Goal: Transaction & Acquisition: Purchase product/service

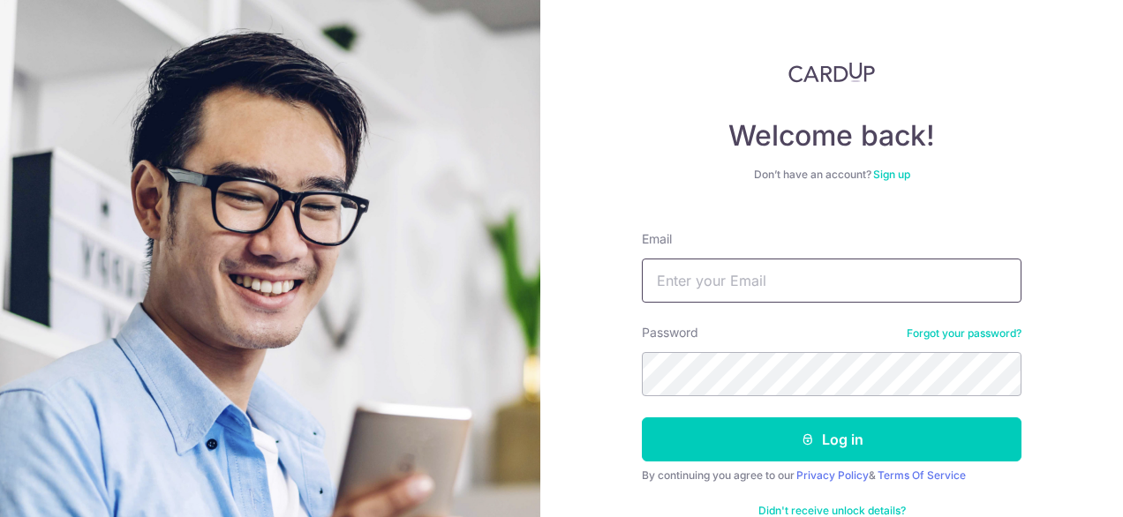
click at [743, 276] on input "Email" at bounding box center [832, 281] width 380 height 44
type input "[PERSON_NAME][EMAIL_ADDRESS][DOMAIN_NAME]"
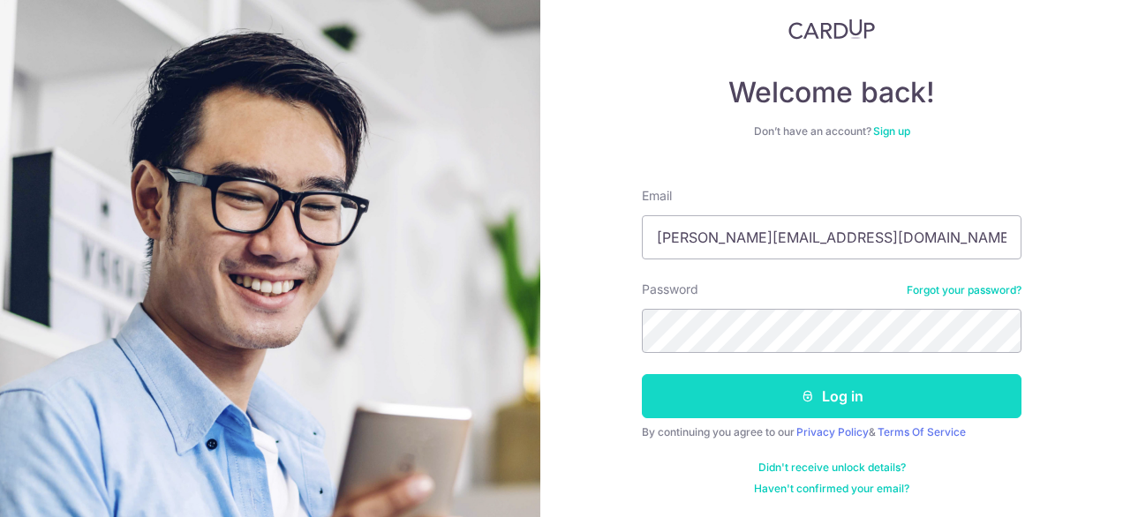
click at [846, 399] on button "Log in" at bounding box center [832, 396] width 380 height 44
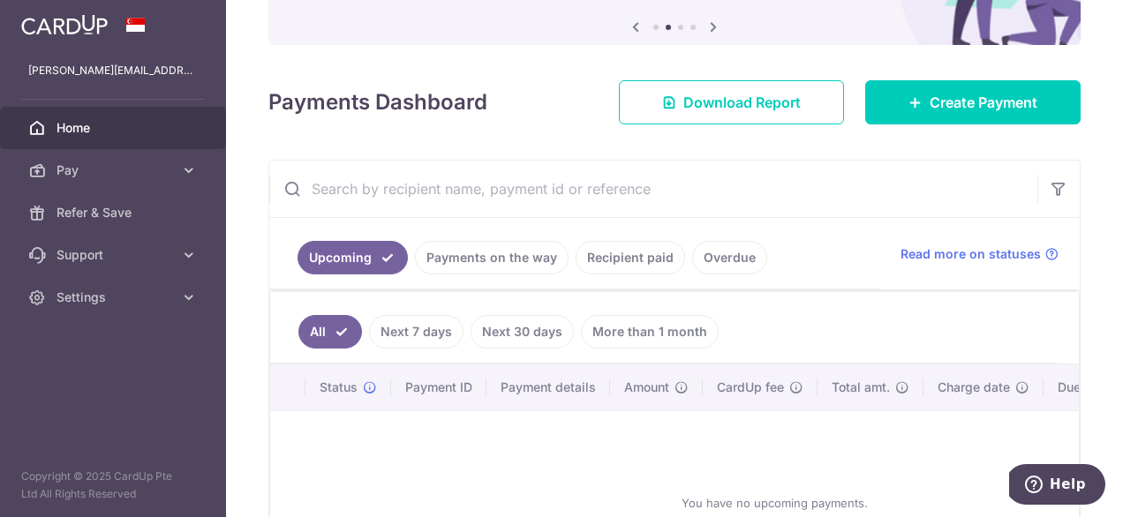
scroll to position [185, 0]
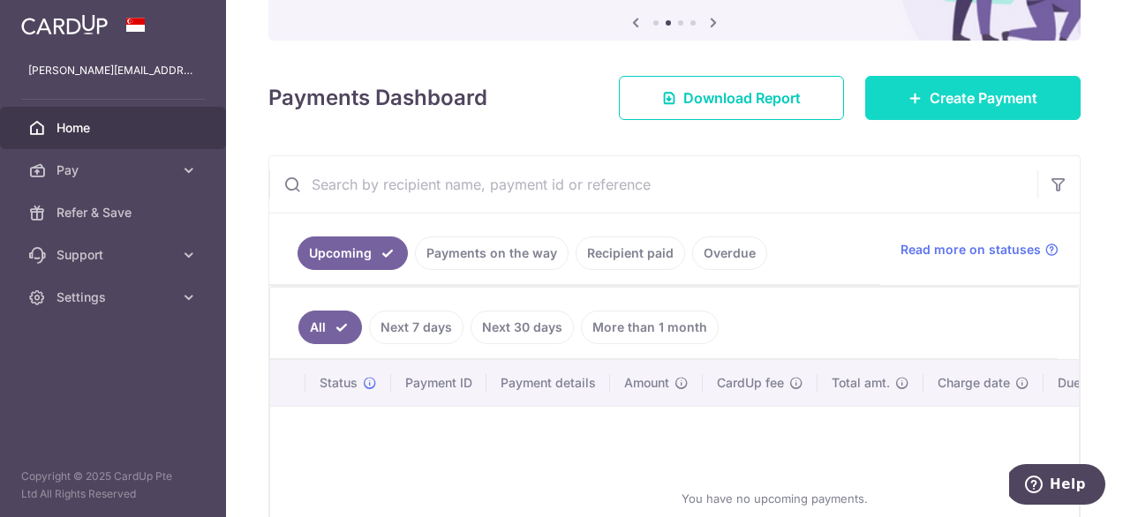
click at [957, 89] on span "Create Payment" at bounding box center [984, 97] width 108 height 21
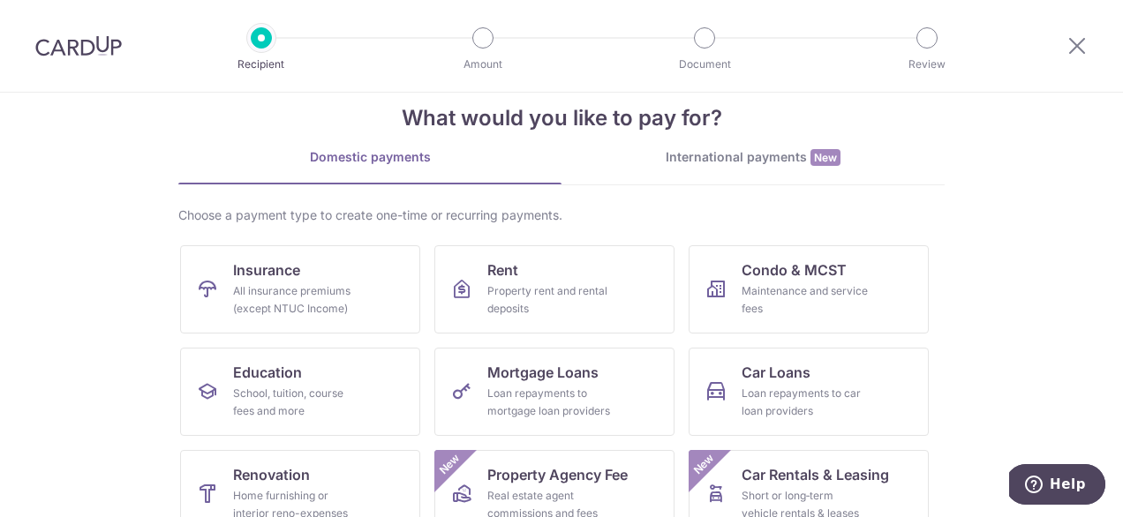
scroll to position [44, 0]
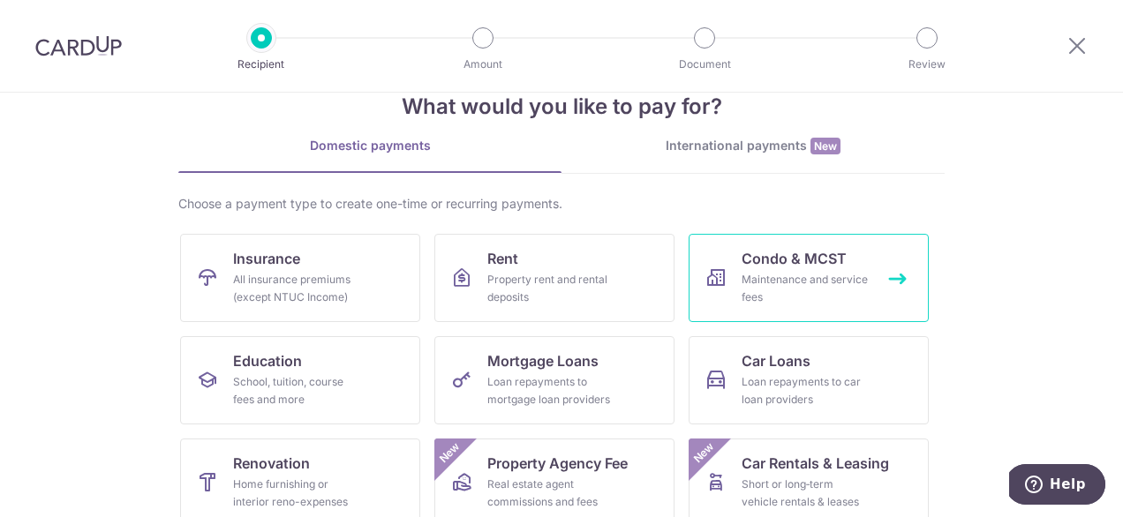
click at [817, 253] on span "Condo & MCST" at bounding box center [793, 258] width 105 height 21
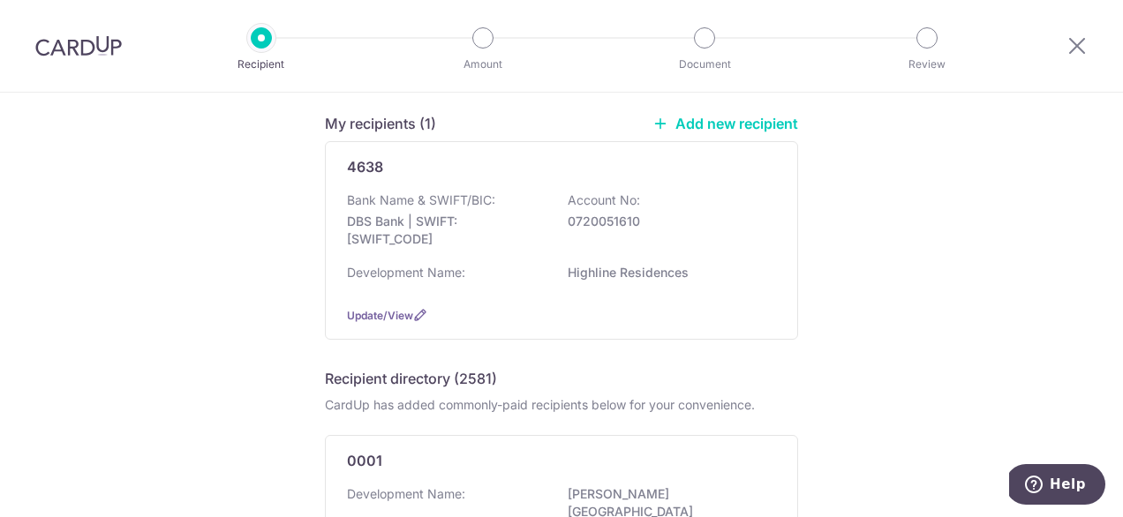
scroll to position [32, 0]
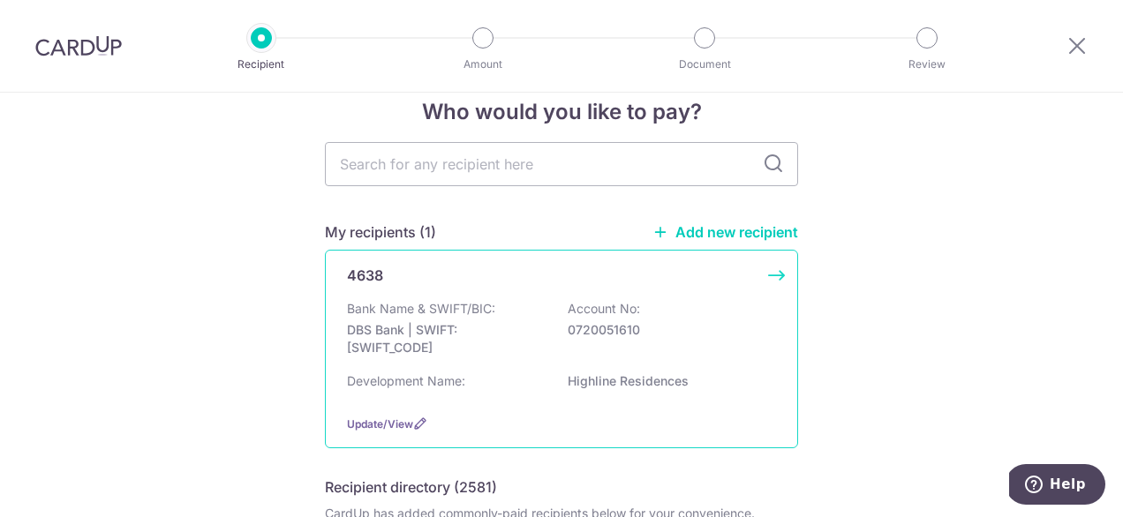
click at [430, 303] on p "Bank Name & SWIFT/BIC:" at bounding box center [421, 309] width 148 height 18
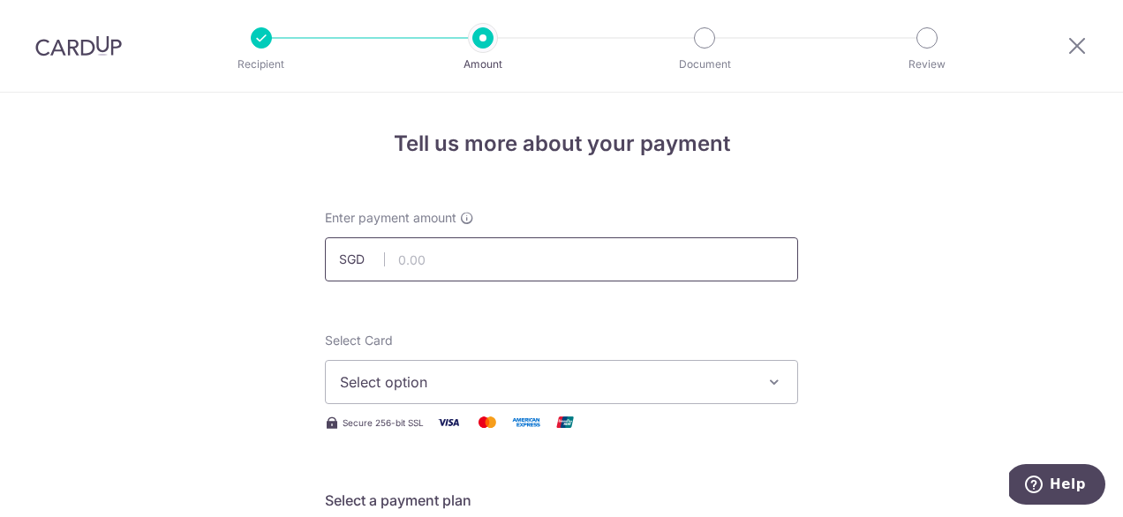
click at [507, 258] on input "text" at bounding box center [561, 259] width 473 height 44
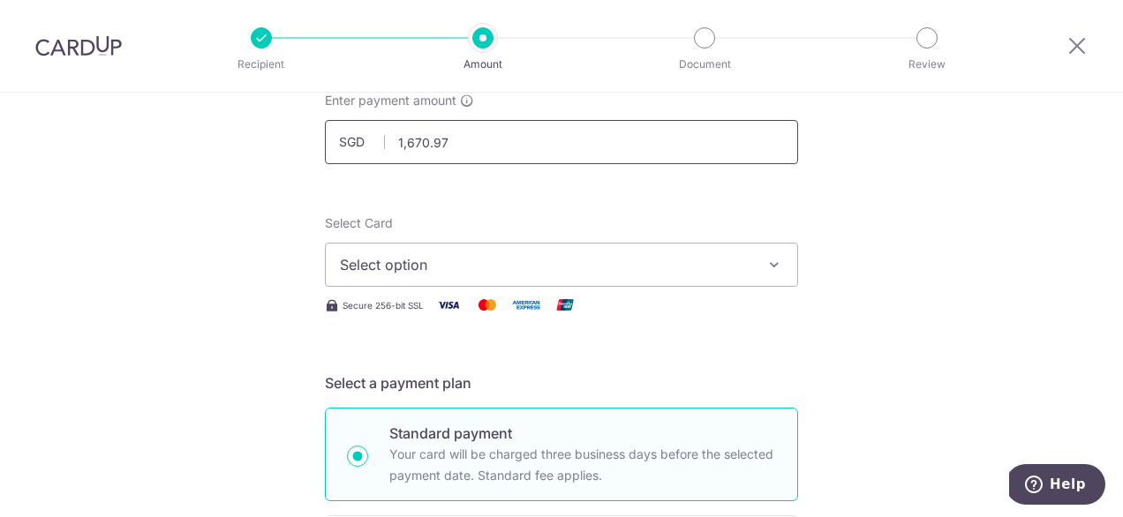
scroll to position [120, 0]
click at [777, 264] on icon "button" at bounding box center [774, 262] width 18 height 18
type input "1,670.97"
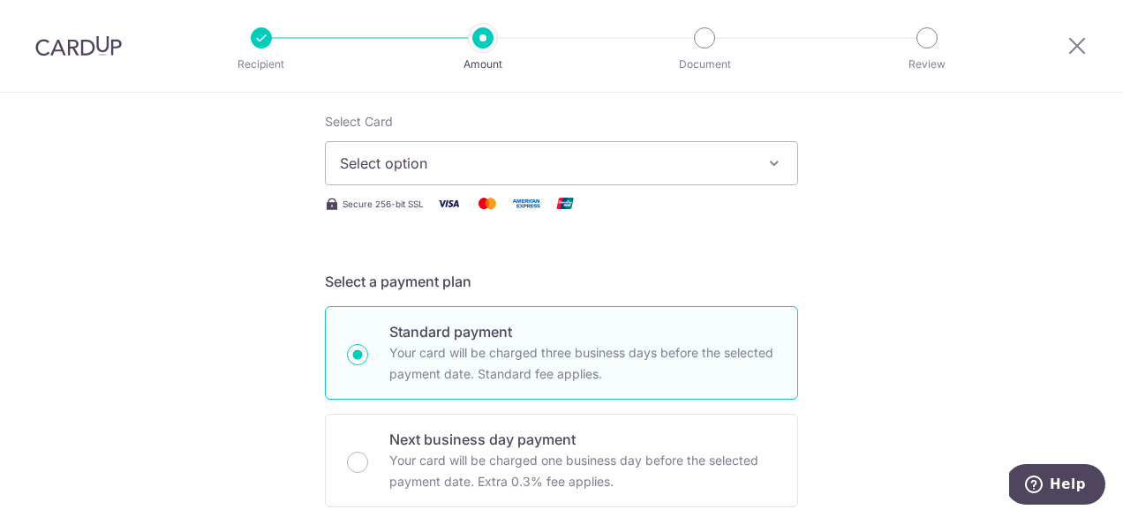
scroll to position [45, 0]
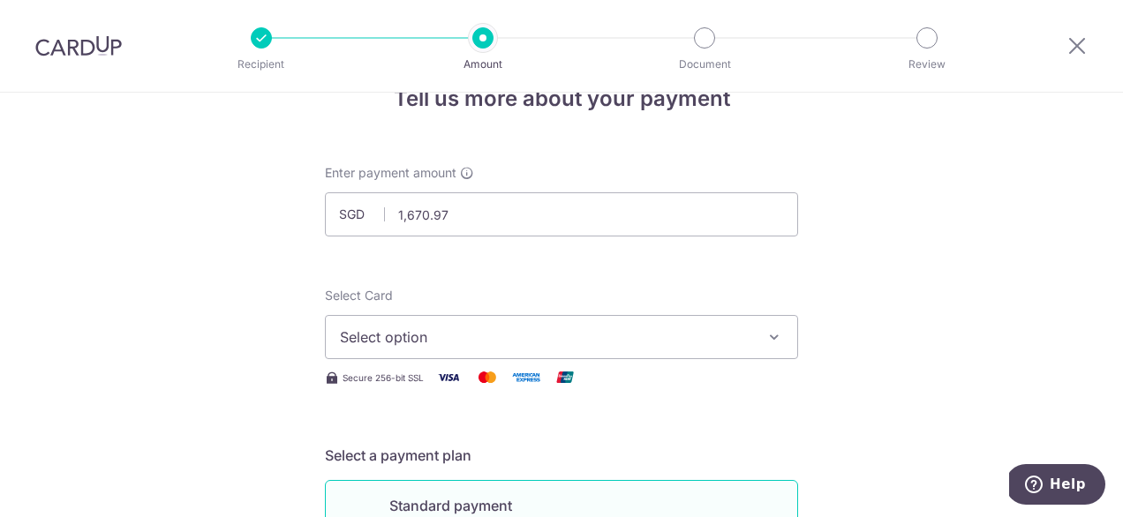
click at [769, 334] on icon "button" at bounding box center [774, 337] width 18 height 18
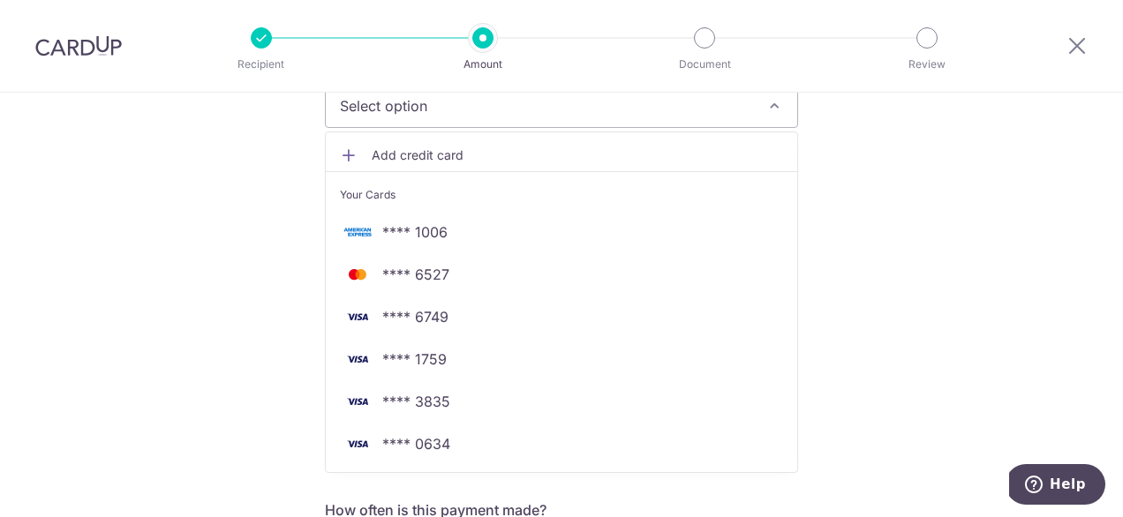
scroll to position [286, 0]
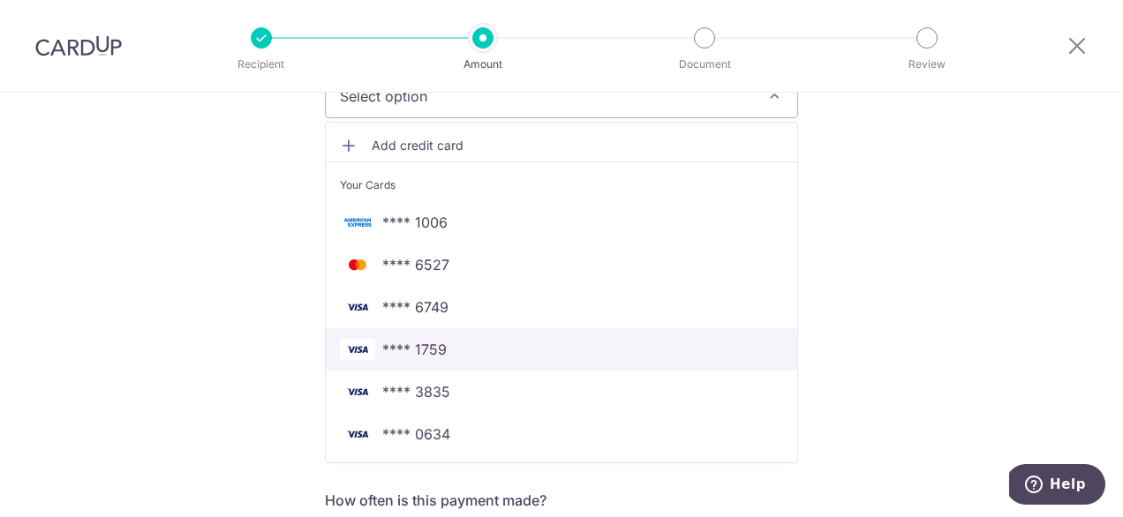
click at [590, 349] on span "**** 1759" at bounding box center [561, 349] width 443 height 21
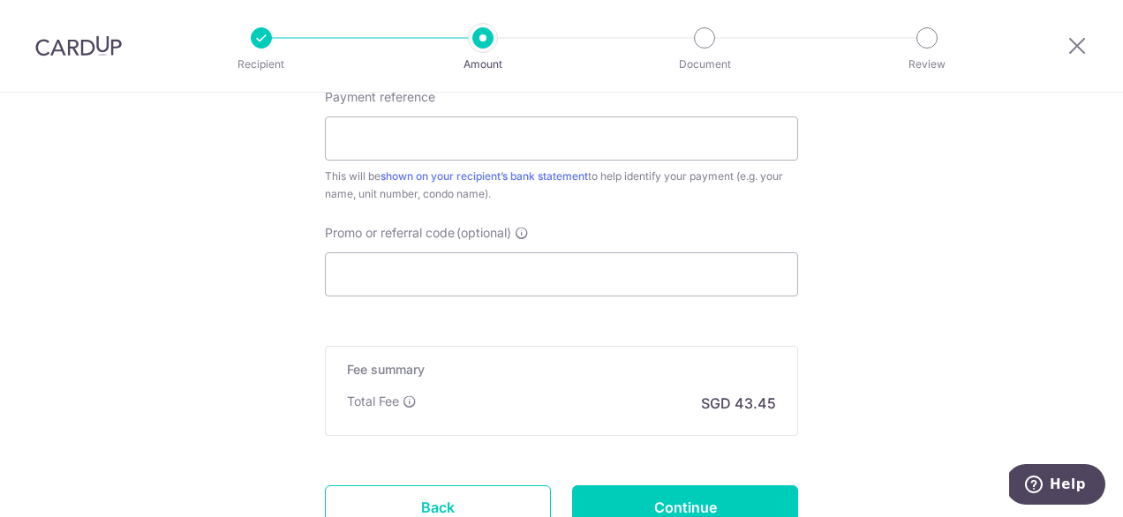
scroll to position [1001, 0]
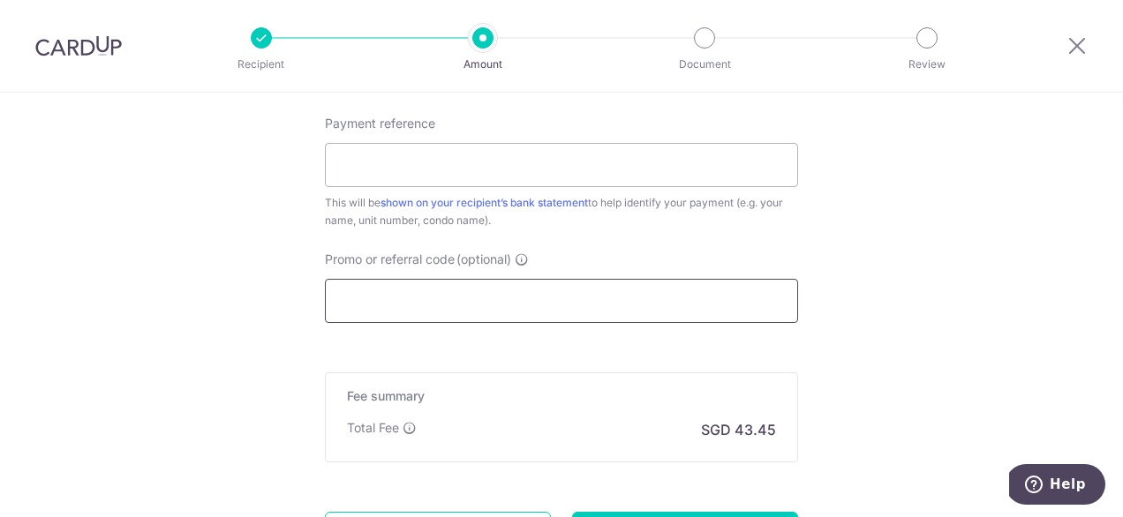
click at [406, 312] on input "Promo or referral code (optional)" at bounding box center [561, 301] width 473 height 44
paste input "OCBC195"
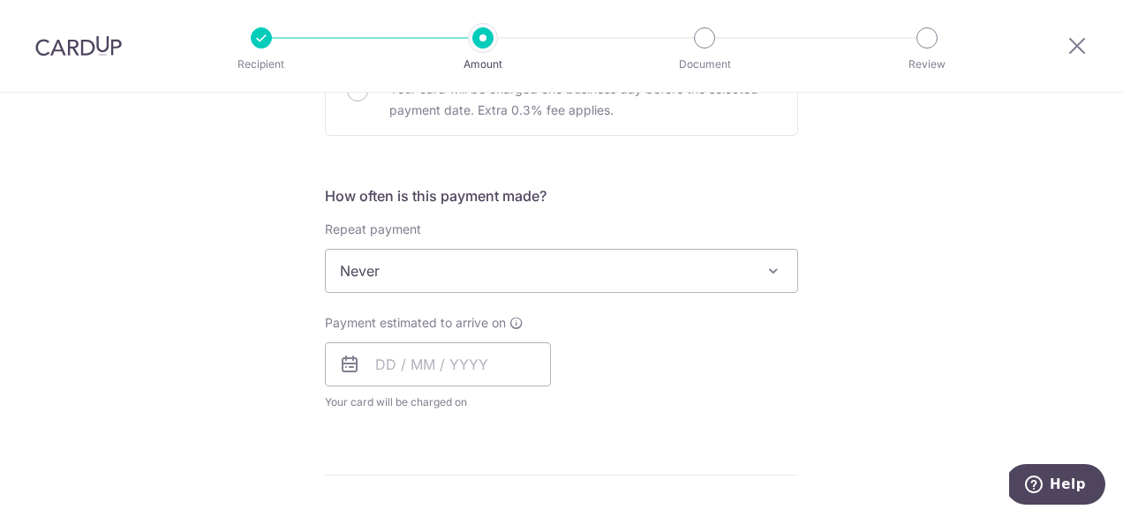
scroll to position [594, 0]
type input "OCBC195"
click at [470, 362] on input "text" at bounding box center [438, 361] width 226 height 44
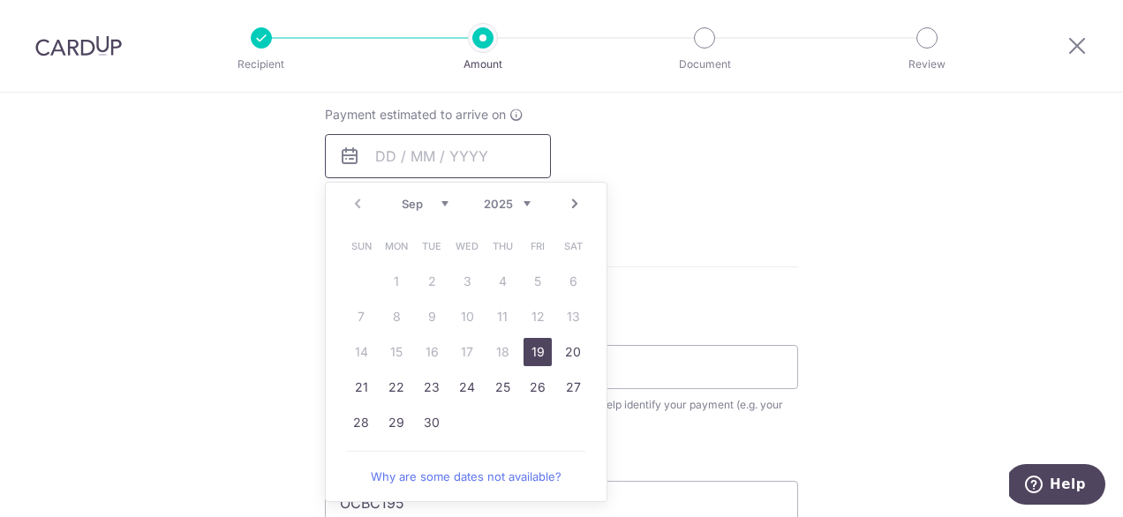
scroll to position [801, 0]
click at [537, 350] on link "19" at bounding box center [537, 350] width 28 height 28
type input "[DATE]"
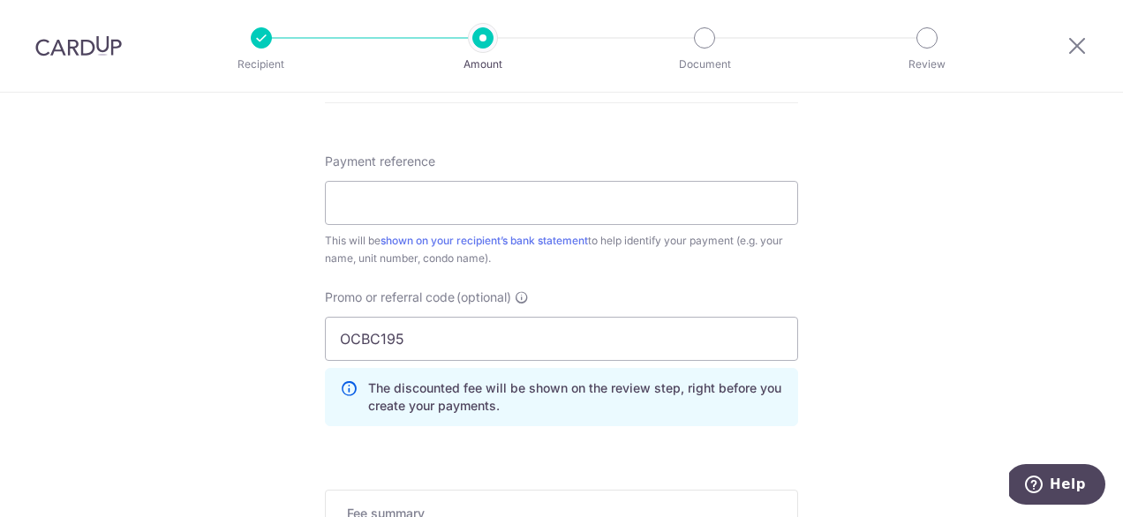
scroll to position [1040, 0]
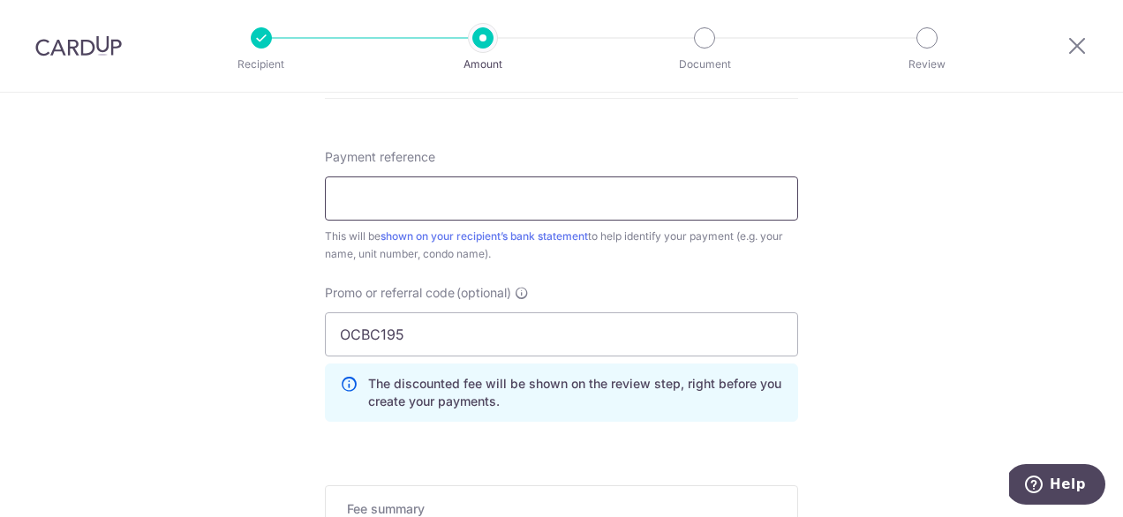
click at [528, 194] on input "Payment reference" at bounding box center [561, 199] width 473 height 44
type input "BLK 073107 (REF 131529)"
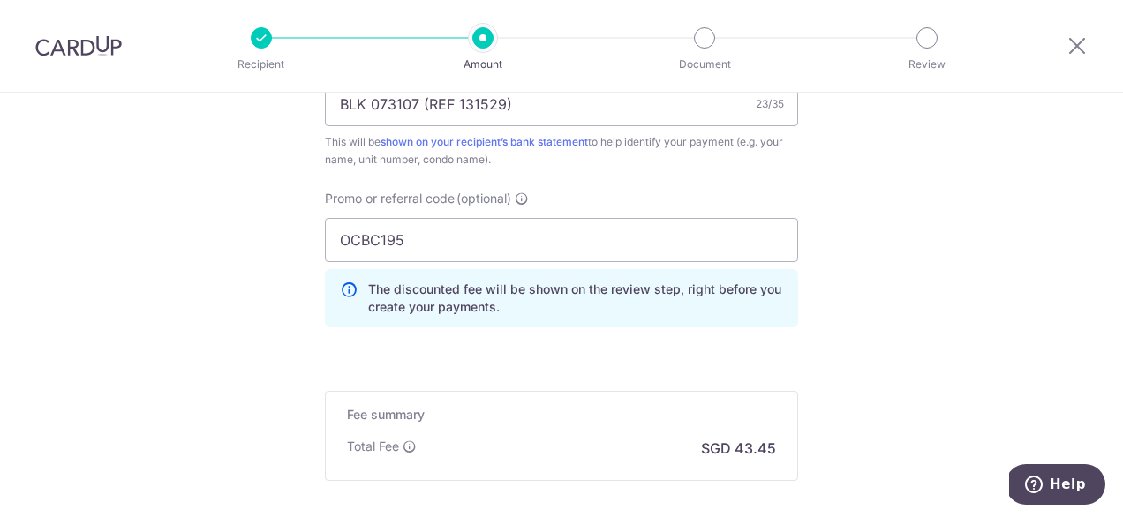
scroll to position [1324, 0]
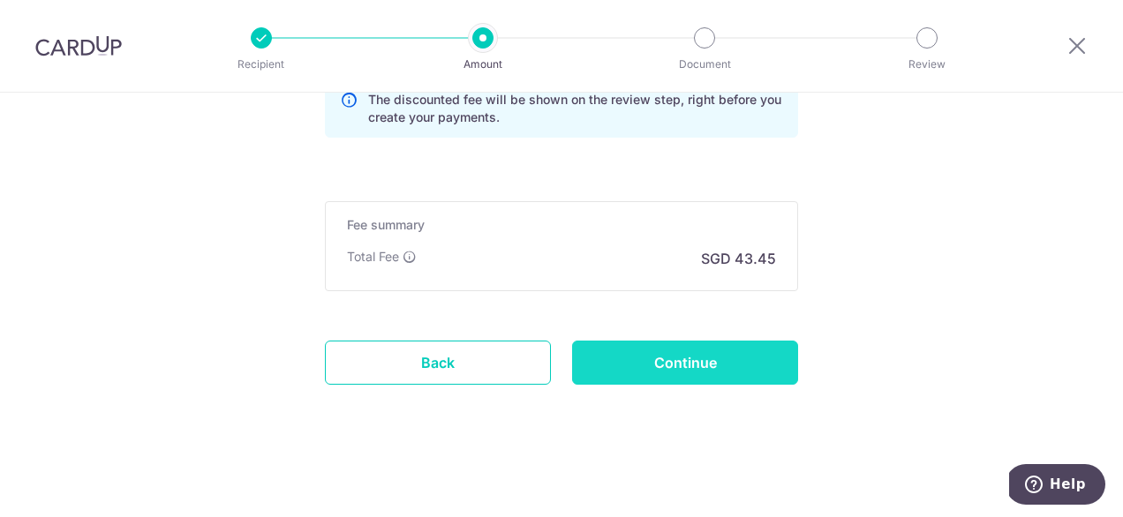
click at [696, 365] on input "Continue" at bounding box center [685, 363] width 226 height 44
type input "Create Schedule"
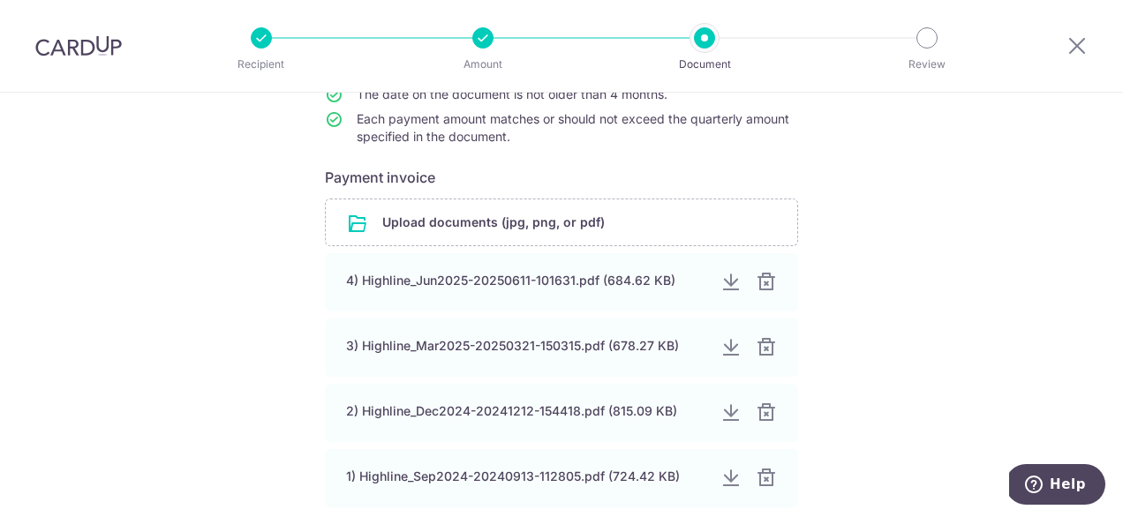
scroll to position [252, 0]
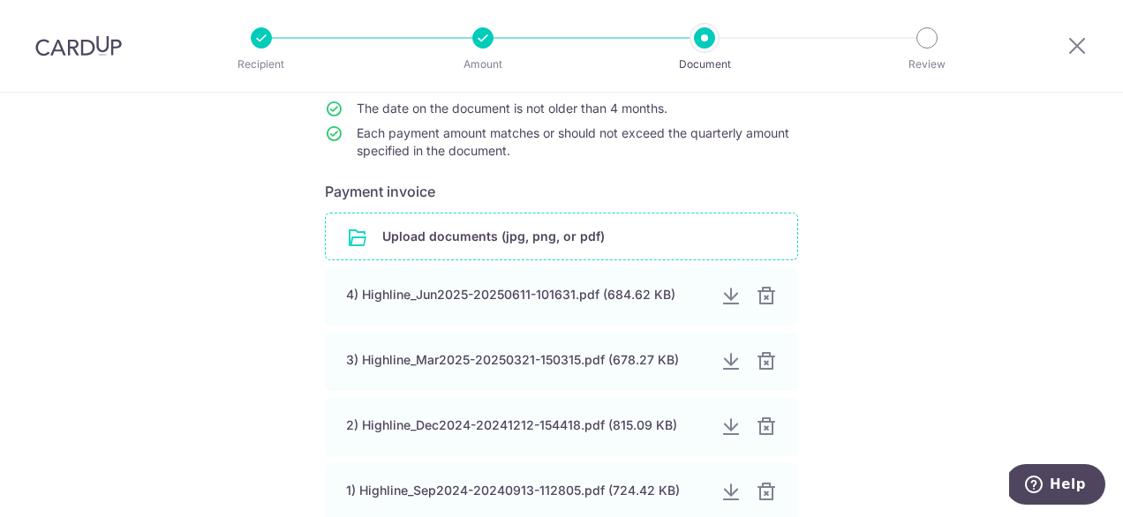
click at [463, 238] on input "file" at bounding box center [561, 237] width 471 height 46
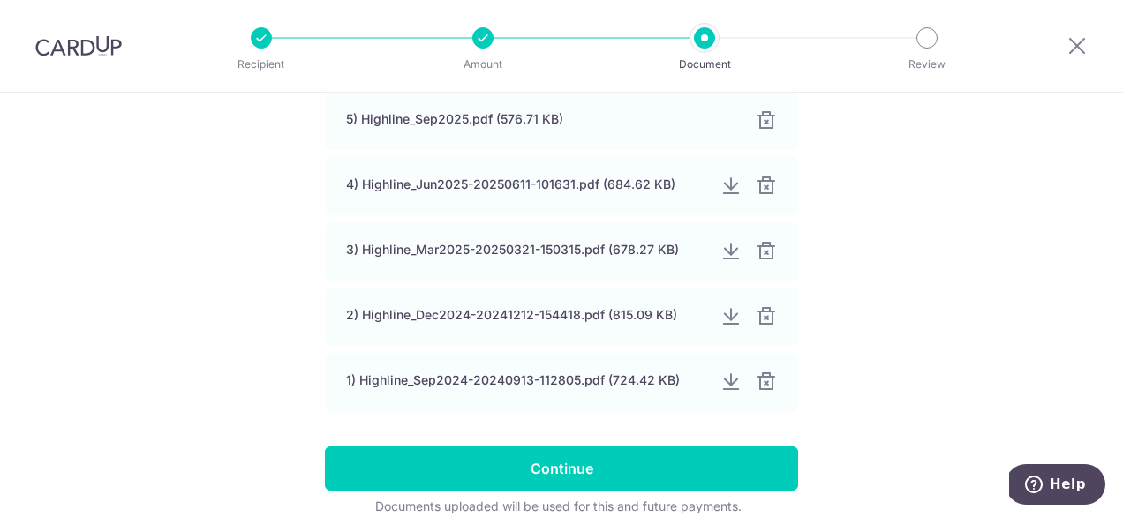
scroll to position [432, 0]
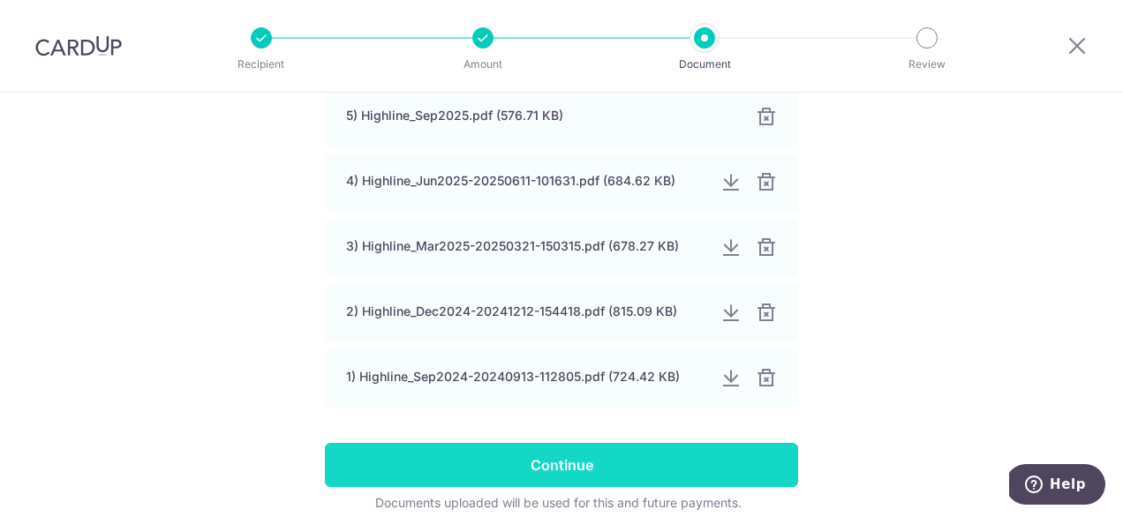
click at [613, 466] on input "Continue" at bounding box center [561, 465] width 473 height 44
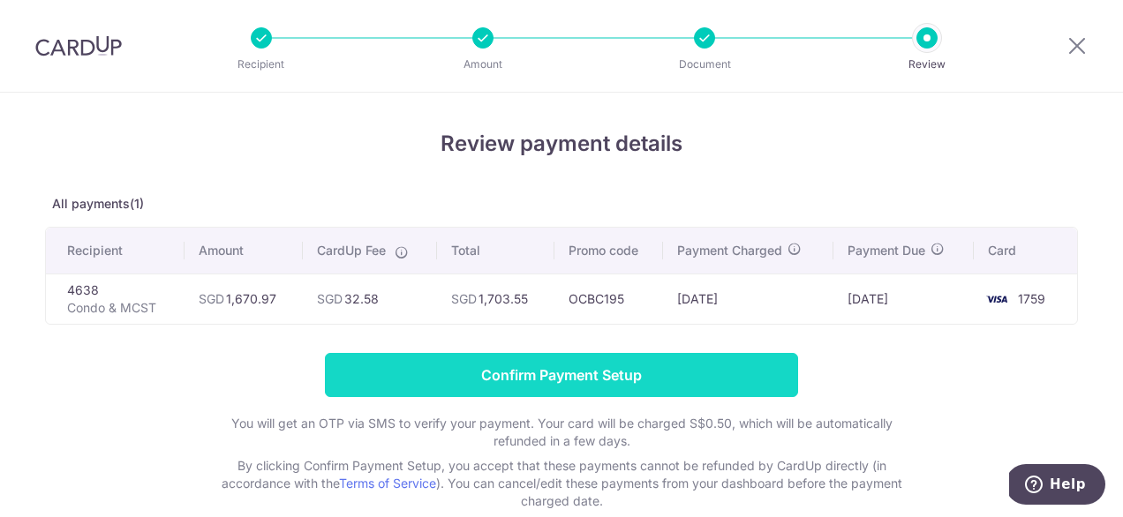
click at [607, 374] on input "Confirm Payment Setup" at bounding box center [561, 375] width 473 height 44
